Goal: Book appointment/travel/reservation

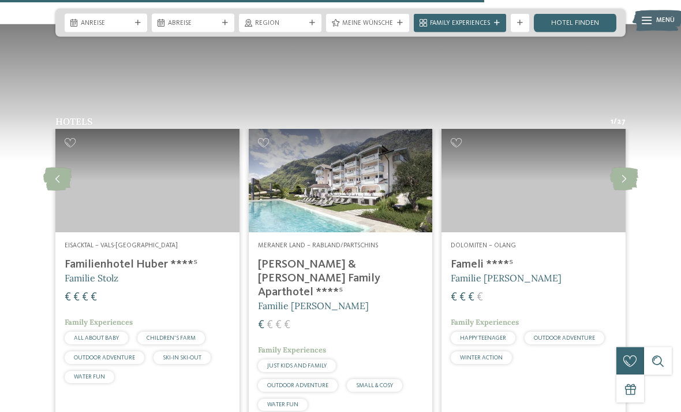
scroll to position [1200, 0]
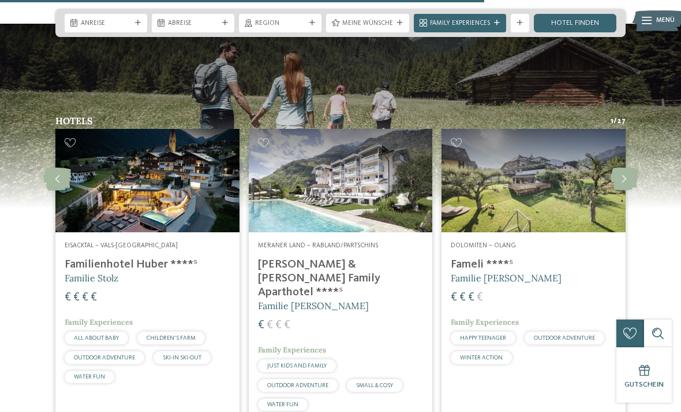
click at [334, 257] on h4 "[PERSON_NAME] & [PERSON_NAME] Family Aparthotel ****ˢ" at bounding box center [341, 278] width 166 height 42
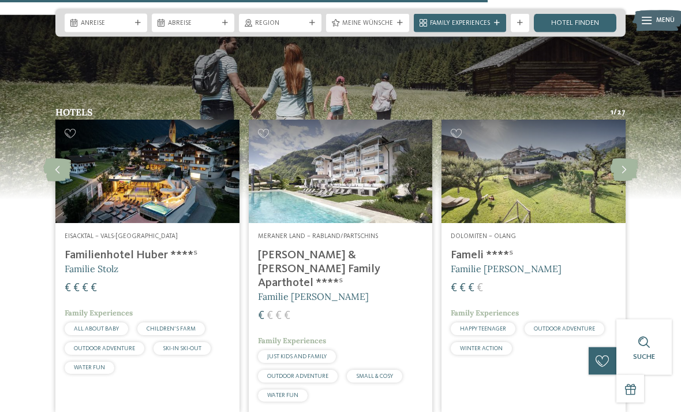
scroll to position [1210, 0]
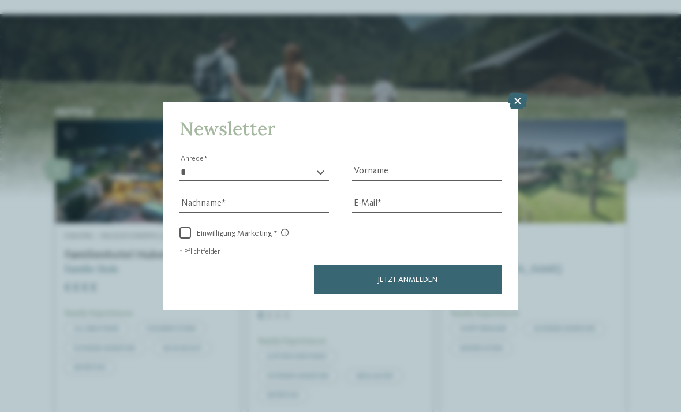
click at [516, 93] on icon at bounding box center [518, 101] width 20 height 16
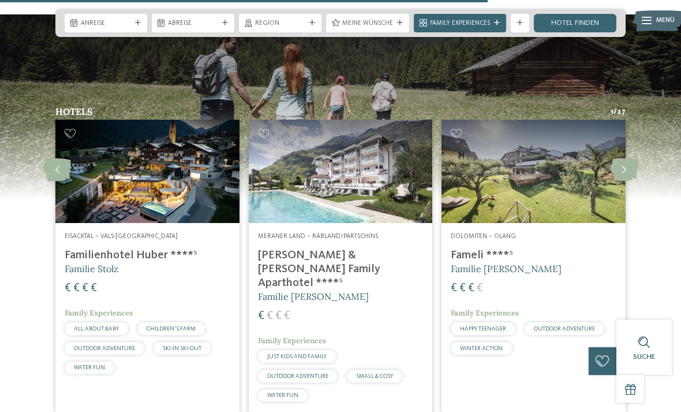
click at [356, 248] on h4 "[PERSON_NAME] & [PERSON_NAME] Family Aparthotel ****ˢ" at bounding box center [341, 269] width 166 height 42
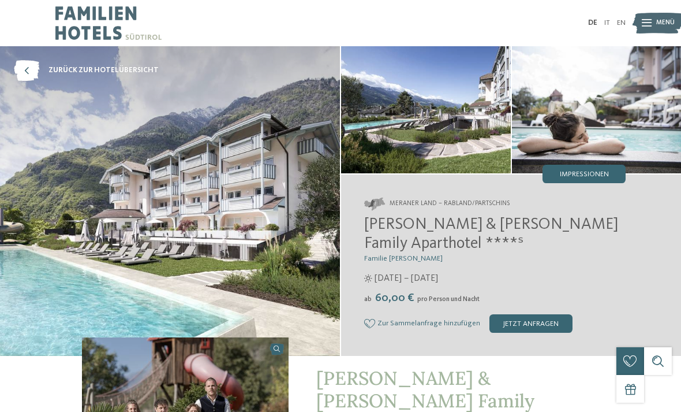
click at [535, 314] on div "jetzt anfragen" at bounding box center [531, 323] width 83 height 18
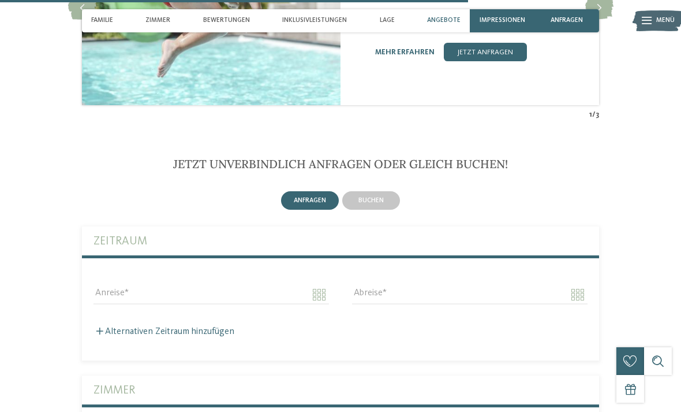
scroll to position [2204, 0]
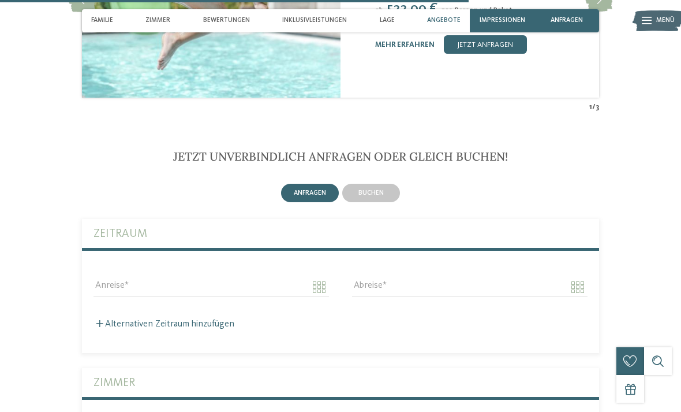
click at [322, 277] on input "Anreise" at bounding box center [212, 287] width 236 height 20
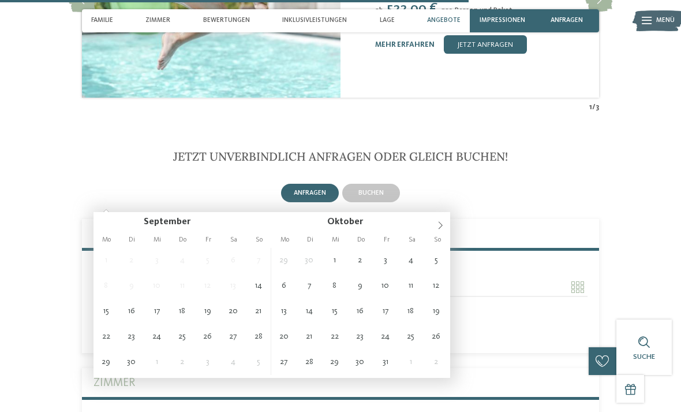
type input "**********"
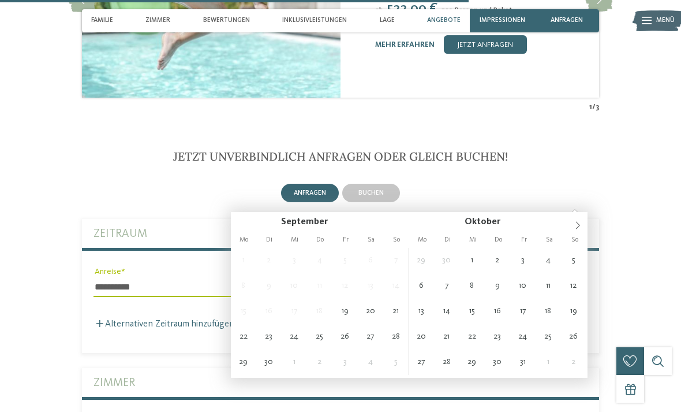
click at [583, 277] on input "Abreise" at bounding box center [470, 287] width 236 height 20
type input "**********"
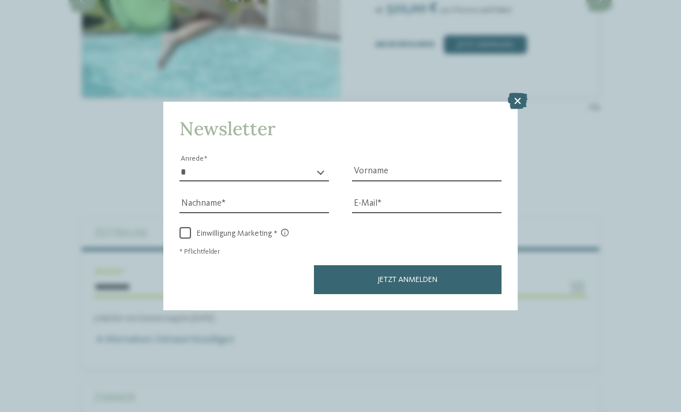
click at [514, 93] on icon at bounding box center [518, 101] width 20 height 16
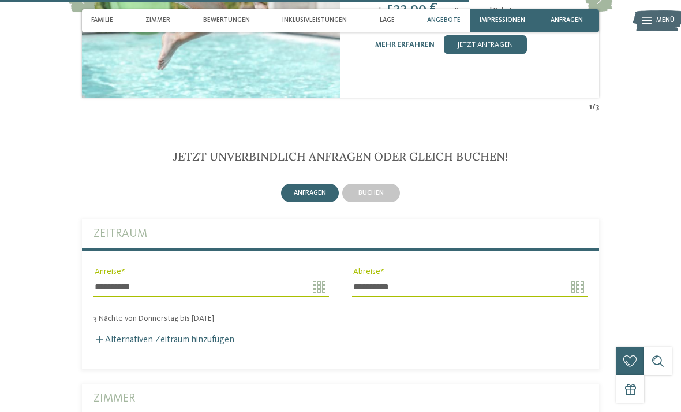
click at [382, 189] on span "buchen" at bounding box center [371, 192] width 25 height 7
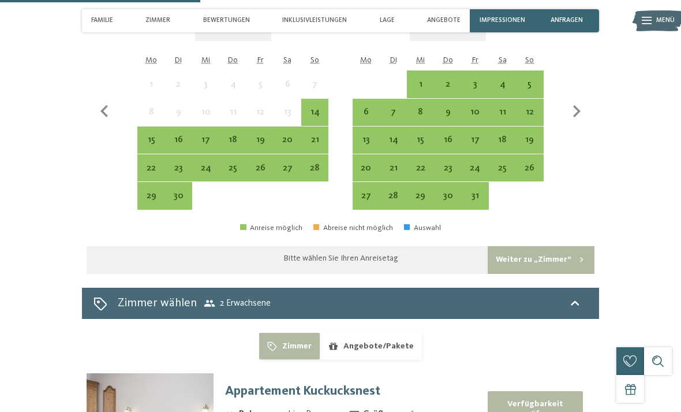
scroll to position [2550, 0]
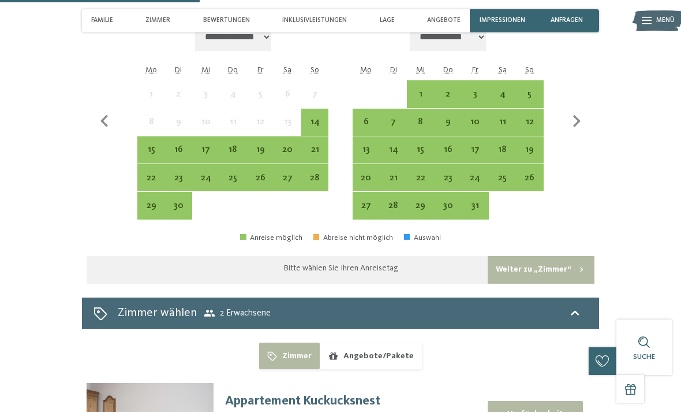
click at [577, 306] on icon at bounding box center [575, 313] width 14 height 14
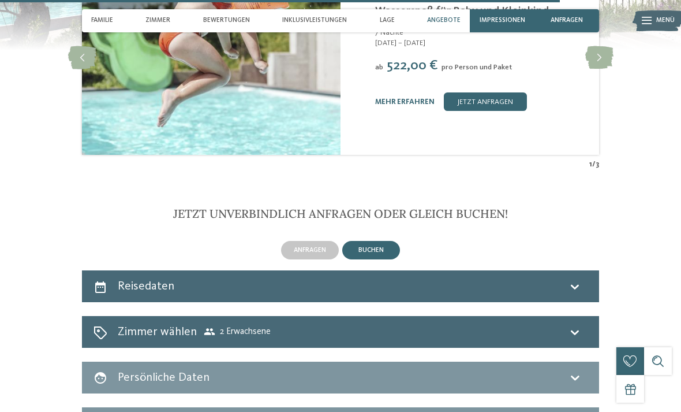
scroll to position [2145, 0]
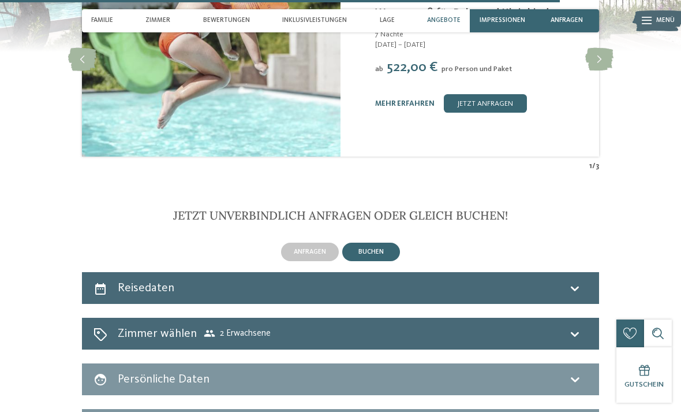
click at [581, 327] on icon at bounding box center [575, 334] width 14 height 14
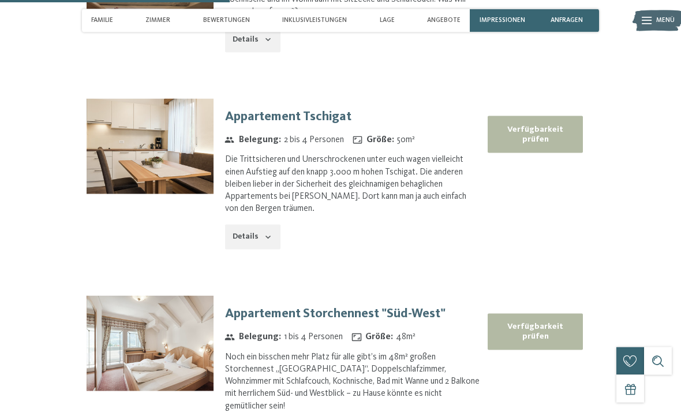
scroll to position [2845, 0]
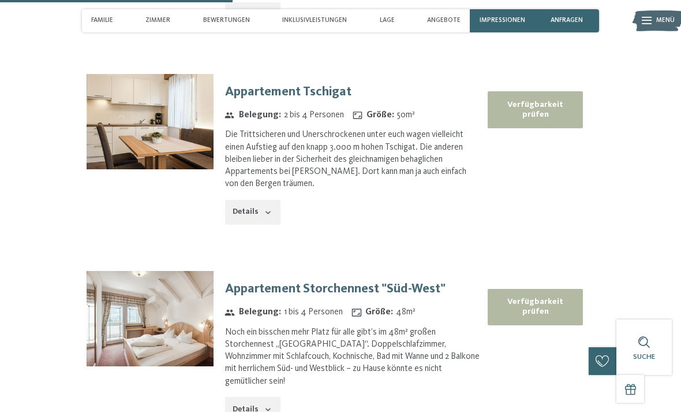
click at [546, 289] on button "Verfügbarkeit prüfen" at bounding box center [535, 307] width 95 height 36
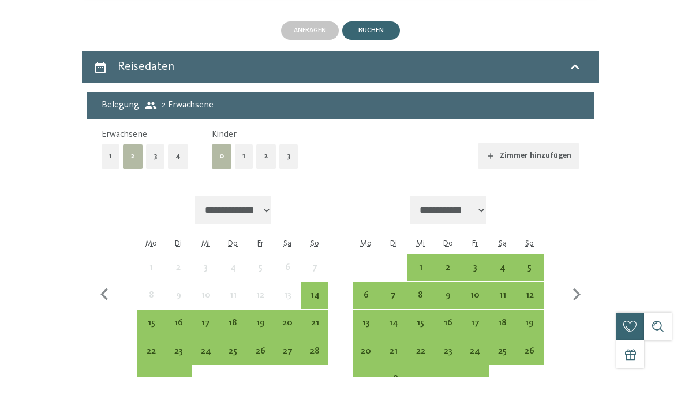
scroll to position [2368, 0]
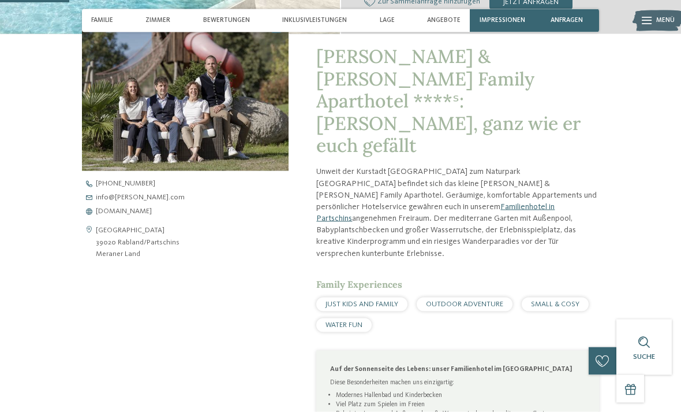
scroll to position [325, 0]
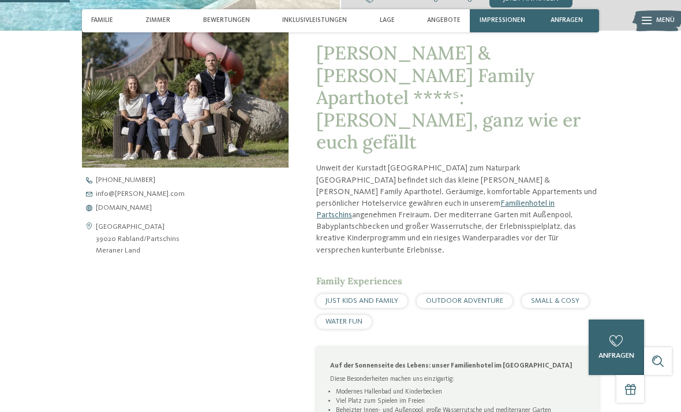
click at [639, 308] on div "[PERSON_NAME] & [PERSON_NAME] Family Aparthotel ****ˢ: [PERSON_NAME], ganz wie …" at bounding box center [341, 339] width 628 height 617
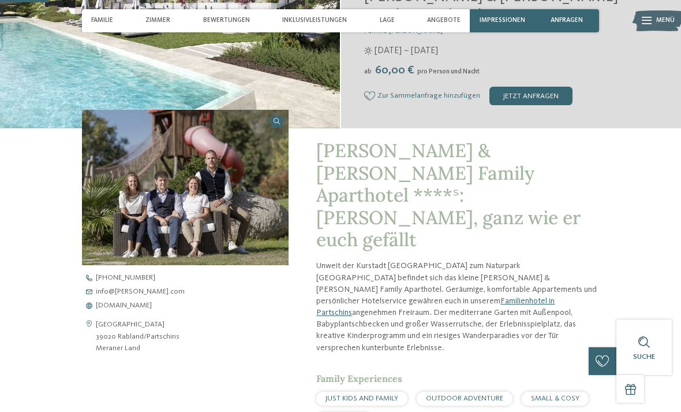
scroll to position [229, 0]
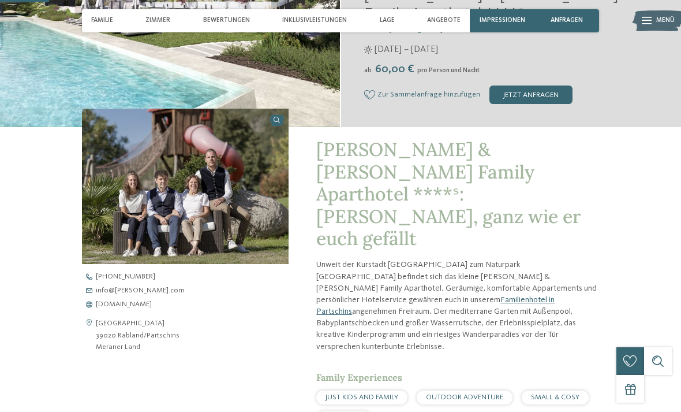
click at [524, 259] on p "Unweit der Kurstadt [GEOGRAPHIC_DATA] zum Naturpark [GEOGRAPHIC_DATA] befindet …" at bounding box center [457, 305] width 283 height 93
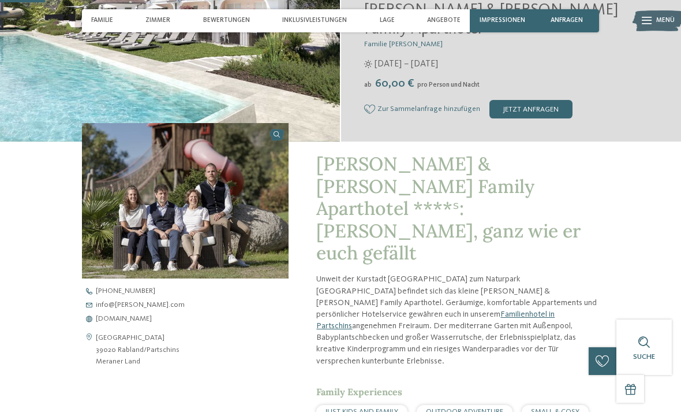
scroll to position [249, 0]
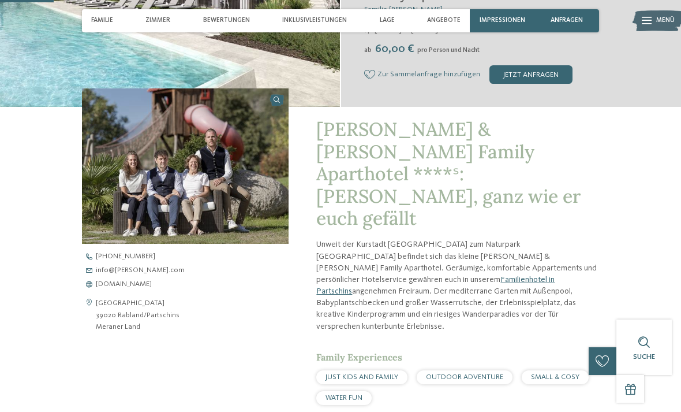
click at [357, 394] on span "WATER FUN" at bounding box center [344, 398] width 37 height 8
click at [359, 394] on span "WATER FUN" at bounding box center [344, 398] width 37 height 8
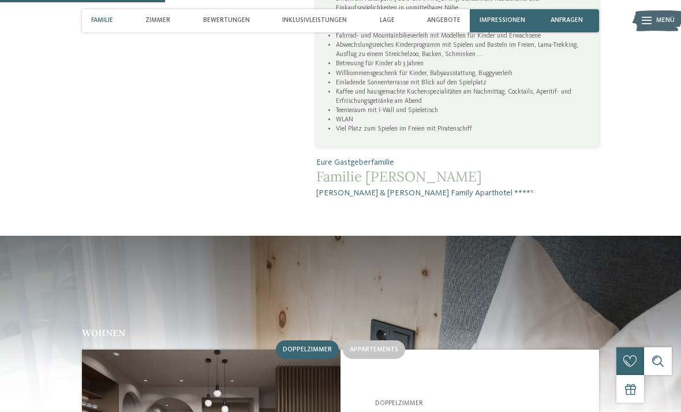
scroll to position [765, 0]
